Goal: Transaction & Acquisition: Purchase product/service

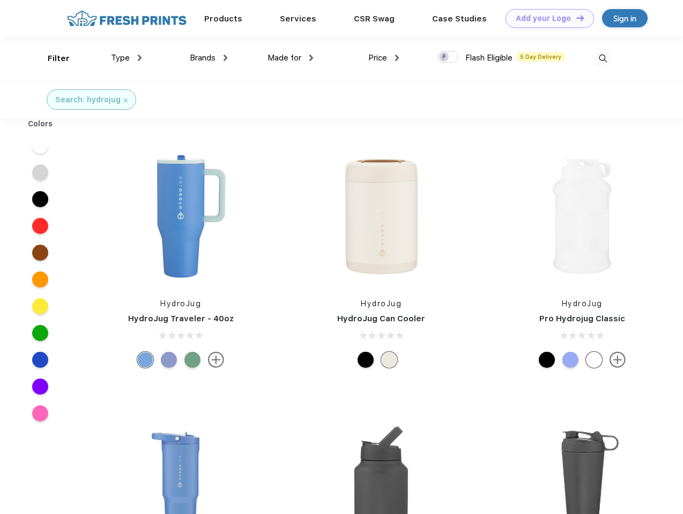
scroll to position [1, 0]
click at [545, 18] on link "Add your Logo Design Tool" at bounding box center [549, 18] width 88 height 19
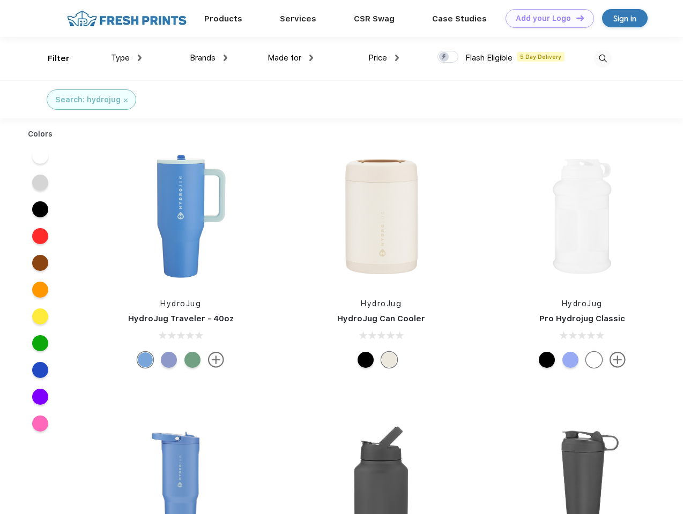
click at [0, 0] on div "Design Tool" at bounding box center [0, 0] width 0 height 0
click at [575, 18] on link "Add your Logo Design Tool" at bounding box center [549, 18] width 88 height 19
click at [51, 58] on div "Filter" at bounding box center [59, 59] width 22 height 12
click at [126, 58] on span "Type" at bounding box center [120, 58] width 19 height 10
click at [208, 58] on span "Brands" at bounding box center [203, 58] width 26 height 10
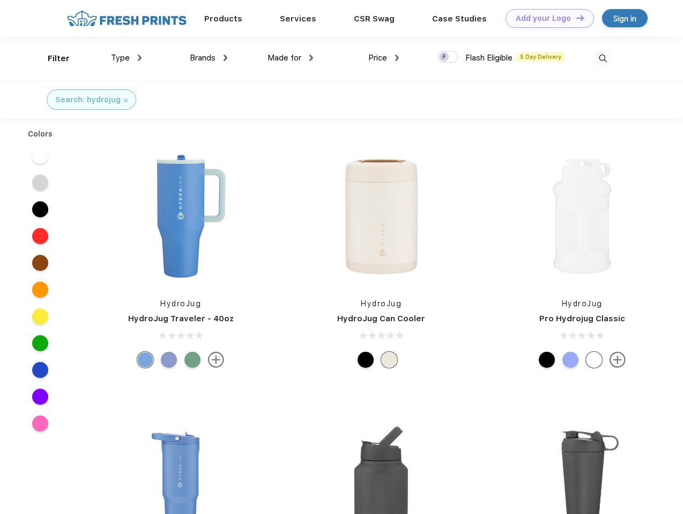
click at [290, 58] on span "Made for" at bounding box center [284, 58] width 34 height 10
click at [384, 58] on span "Price" at bounding box center [377, 58] width 19 height 10
click at [448, 57] on div at bounding box center [447, 57] width 21 height 12
click at [444, 57] on input "checkbox" at bounding box center [440, 53] width 7 height 7
click at [602, 58] on img at bounding box center [603, 59] width 18 height 18
